Goal: Task Accomplishment & Management: Complete application form

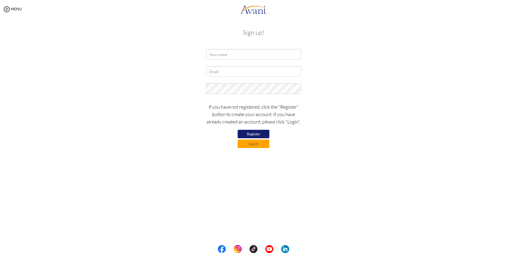
click at [0, 0] on p at bounding box center [0, 0] width 0 height 0
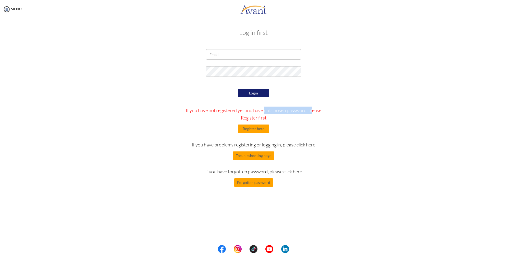
drag, startPoint x: 256, startPoint y: 111, endPoint x: 302, endPoint y: 111, distance: 45.7
click at [301, 111] on p "If you have not registered yet and have not chosen password, please Register fi…" at bounding box center [254, 114] width 147 height 15
click at [303, 111] on p "If you have not registered yet and have not chosen password, please Register fi…" at bounding box center [254, 114] width 147 height 15
click at [249, 131] on button "Register here" at bounding box center [254, 129] width 32 height 8
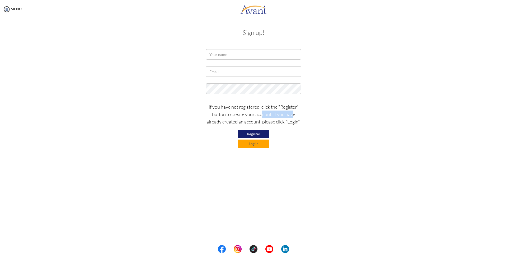
drag, startPoint x: 262, startPoint y: 115, endPoint x: 306, endPoint y: 113, distance: 44.7
click at [293, 115] on p "If you have not registered, click the "Register" button to create your account.…" at bounding box center [253, 114] width 95 height 22
click at [332, 110] on div "If you have not registered, click the "Register" button to create your account.…" at bounding box center [253, 125] width 309 height 48
click at [264, 135] on button "Register" at bounding box center [254, 134] width 32 height 8
click at [249, 54] on input "text" at bounding box center [253, 54] width 95 height 11
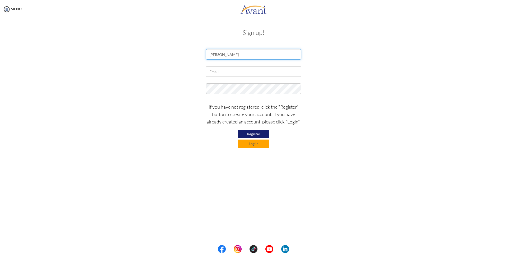
click at [248, 53] on input "John Joseph Emmanu" at bounding box center [253, 54] width 95 height 11
click at [248, 54] on input "John Joseph Emmanuel Palima" at bounding box center [253, 54] width 95 height 11
type input "John Joseph Emmanuel D. Palima"
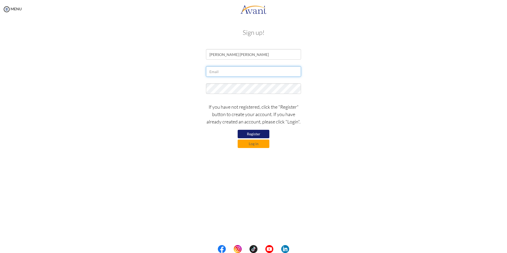
click at [251, 70] on input "text" at bounding box center [253, 71] width 95 height 11
type input "palimajayp1234@gmail.com"
click at [339, 84] on div at bounding box center [253, 90] width 309 height 13
click at [347, 72] on div "palimajayp1234@gmail.com" at bounding box center [253, 72] width 309 height 13
click at [251, 134] on button "Register" at bounding box center [254, 134] width 32 height 8
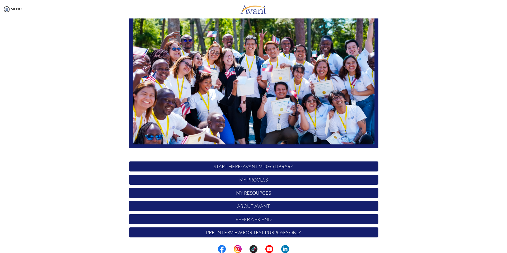
scroll to position [40, 0]
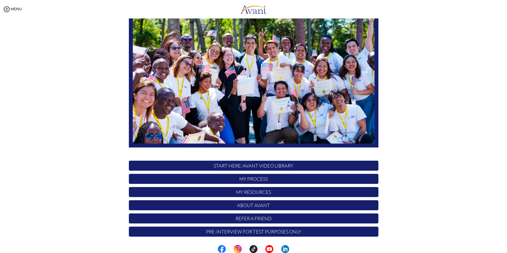
click at [252, 165] on p "START HERE: Avant Video Library" at bounding box center [254, 166] width 250 height 10
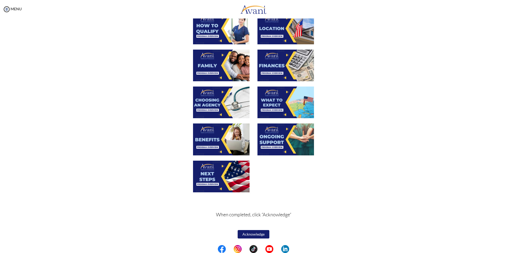
scroll to position [0, 0]
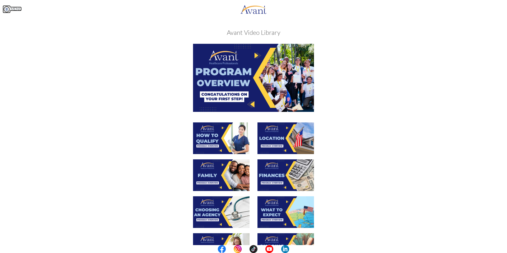
click at [6, 10] on img at bounding box center [7, 9] width 8 height 8
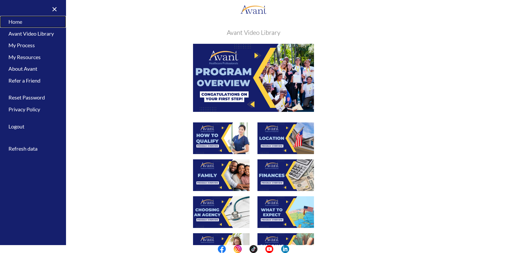
click at [17, 24] on link "Home" at bounding box center [33, 22] width 66 height 12
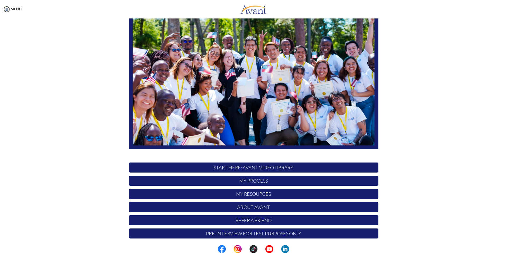
scroll to position [40, 0]
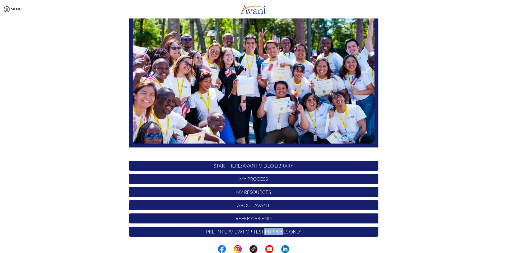
drag, startPoint x: 262, startPoint y: 234, endPoint x: 288, endPoint y: 231, distance: 26.1
click at [281, 233] on p "Pre-Interview for test purposes only" at bounding box center [254, 232] width 250 height 10
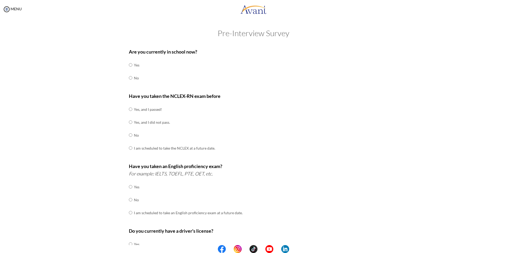
scroll to position [0, 0]
click at [7, 10] on img at bounding box center [7, 9] width 8 height 8
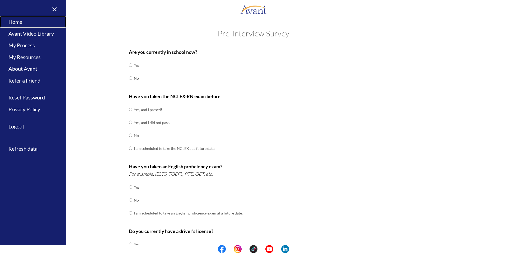
click at [19, 23] on link "Home" at bounding box center [33, 22] width 66 height 12
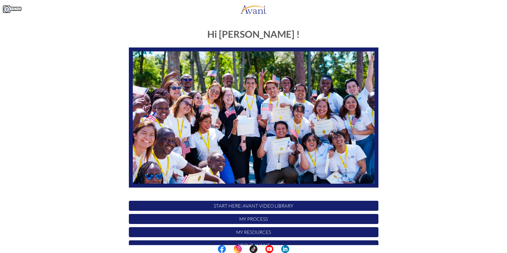
click at [14, 9] on link "MENU" at bounding box center [12, 9] width 19 height 4
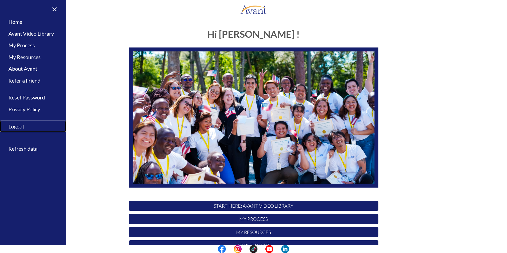
click at [17, 125] on link "Logout" at bounding box center [33, 127] width 66 height 12
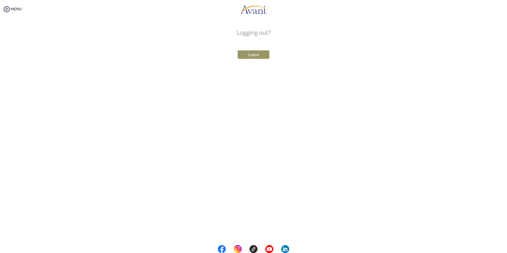
click at [248, 54] on button "Logout" at bounding box center [254, 54] width 32 height 8
